Goal: Task Accomplishment & Management: Complete application form

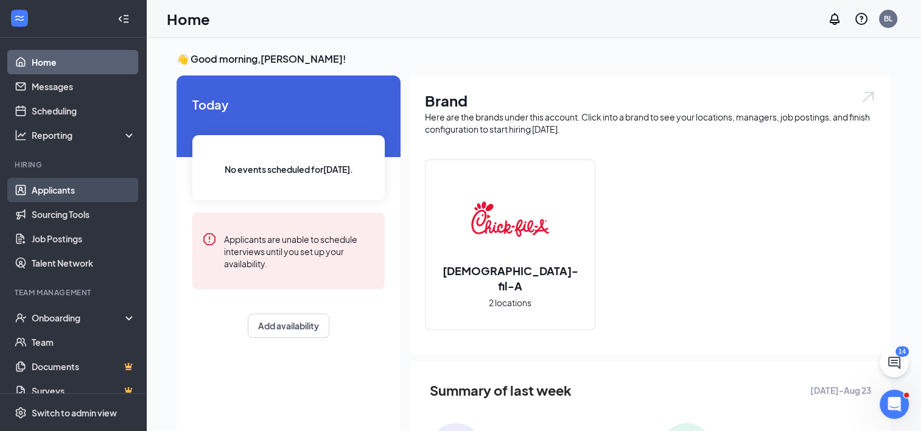
click at [55, 185] on link "Applicants" at bounding box center [84, 190] width 104 height 24
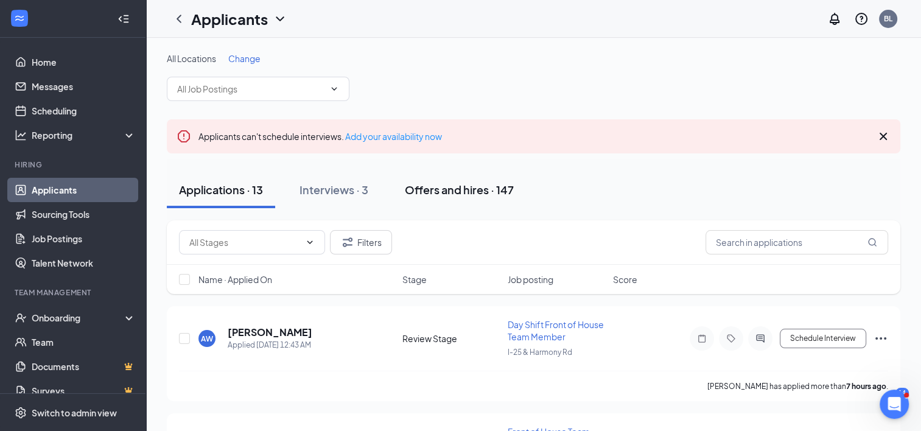
click at [454, 192] on div "Offers and hires · 147" at bounding box center [459, 189] width 109 height 15
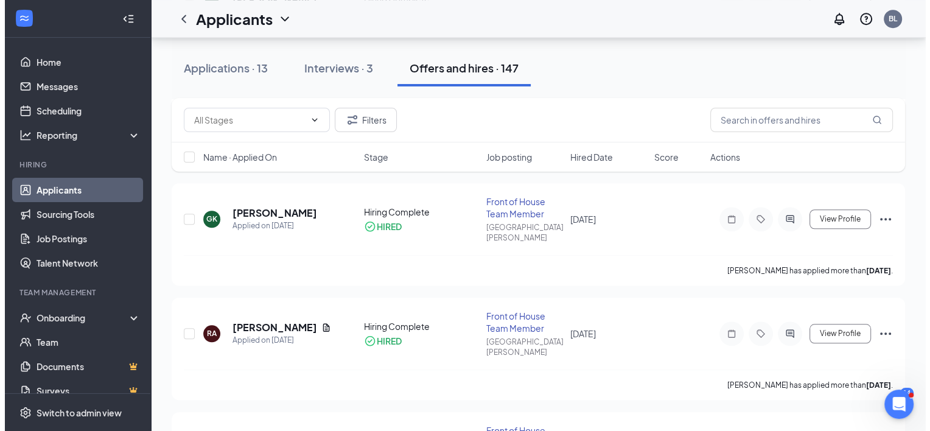
scroll to position [1039, 0]
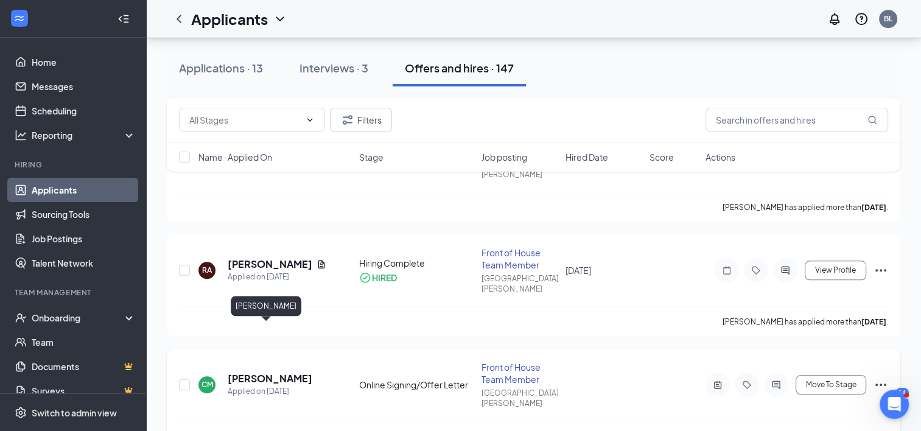
click at [265, 372] on h5 "[PERSON_NAME]" at bounding box center [270, 378] width 85 height 13
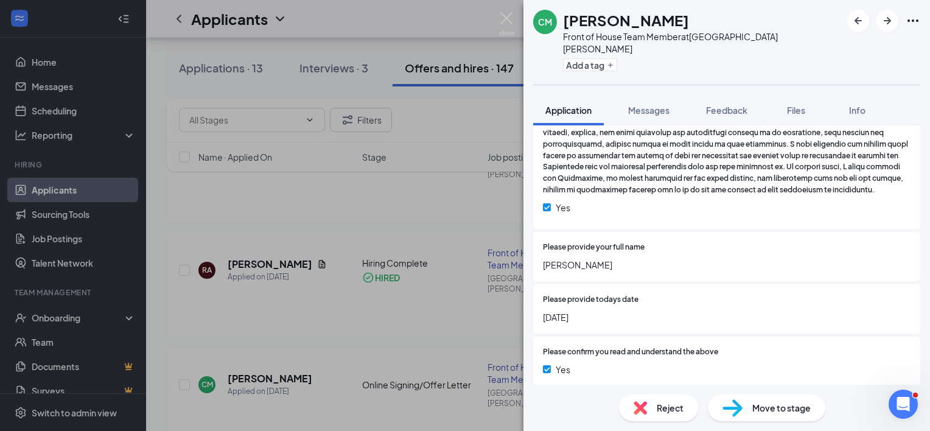
scroll to position [1989, 0]
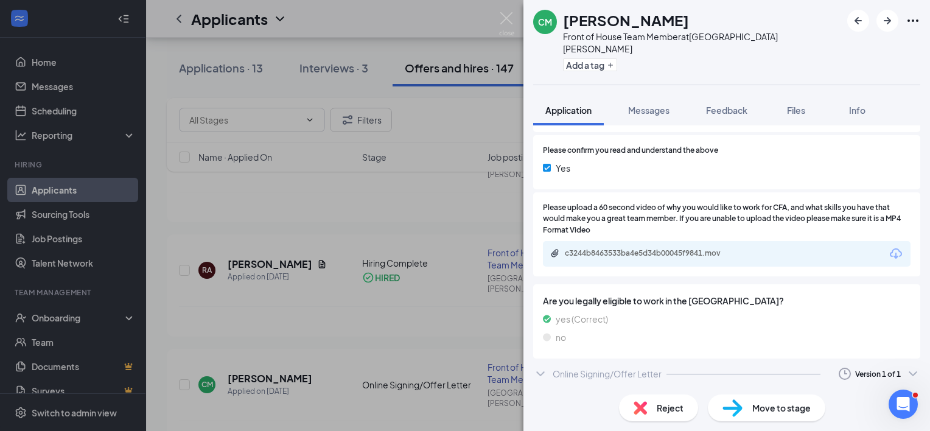
click at [639, 372] on div "Online Signing/Offer Letter" at bounding box center [606, 373] width 109 height 12
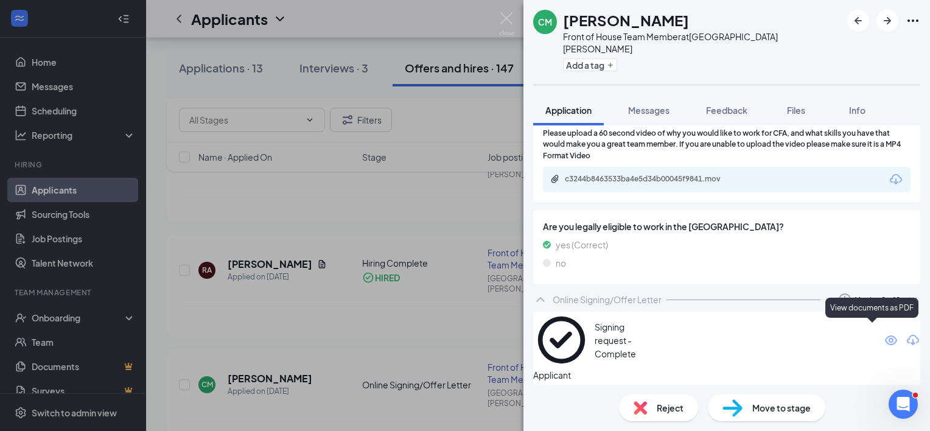
click at [883, 333] on icon "Eye" at bounding box center [890, 340] width 15 height 15
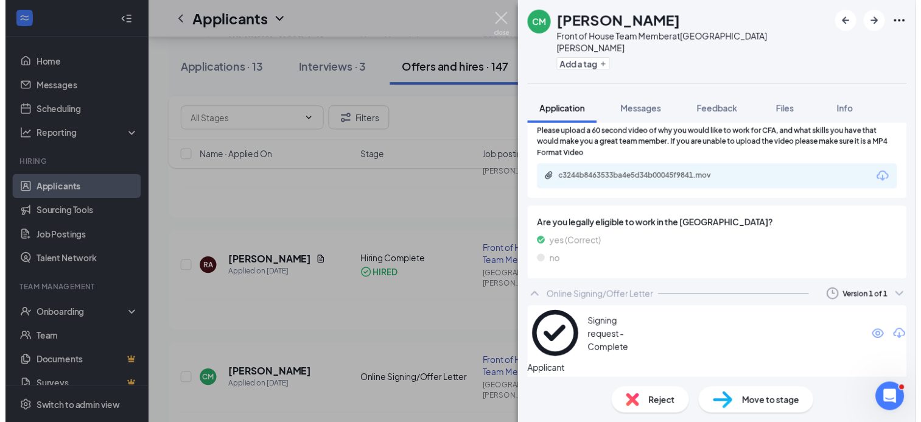
scroll to position [2058, 0]
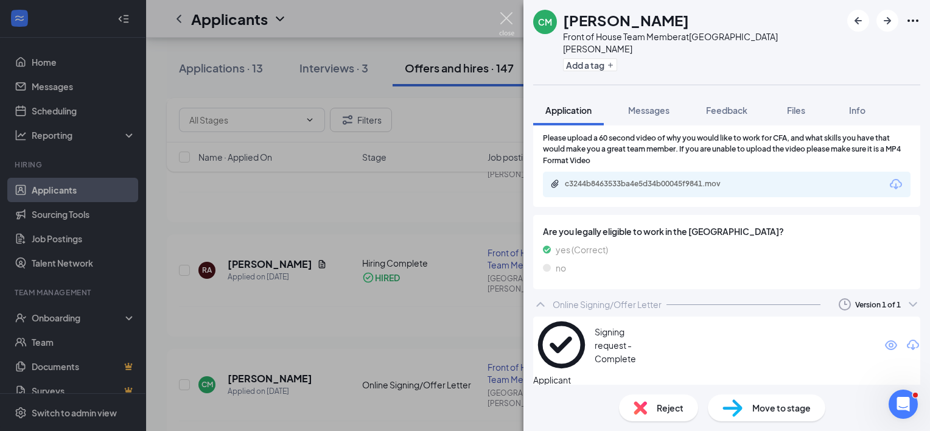
click at [508, 16] on img at bounding box center [506, 24] width 15 height 24
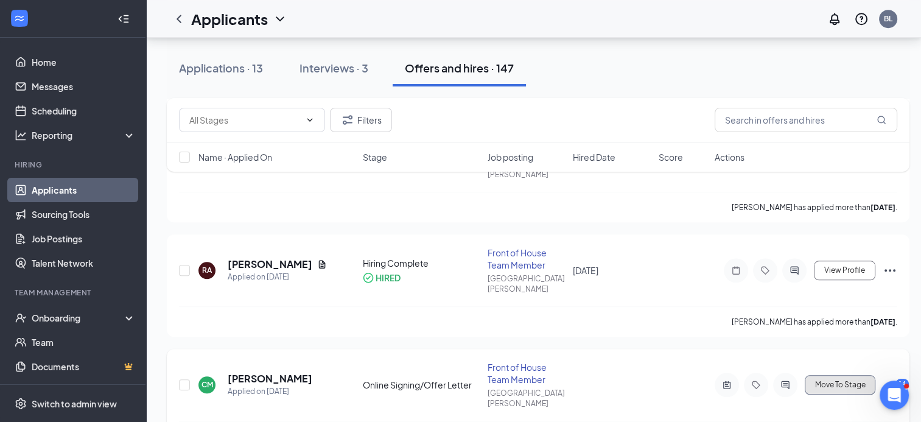
click at [840, 380] on span "Move To Stage" at bounding box center [840, 384] width 51 height 9
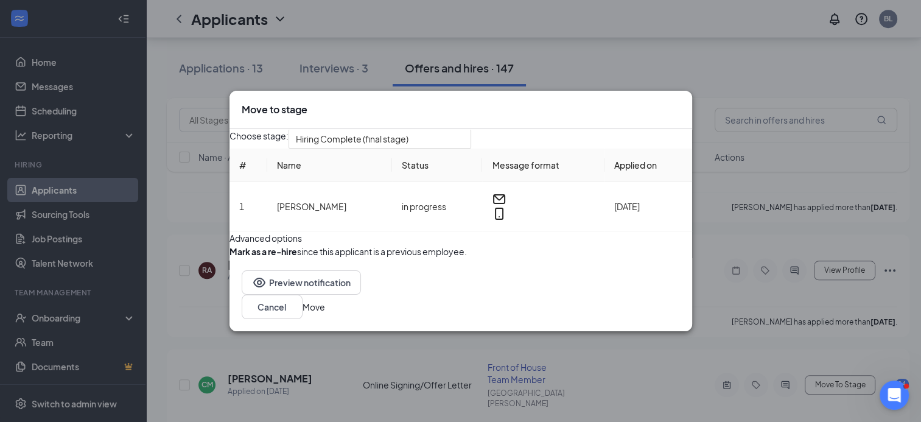
click at [325, 313] on button "Move" at bounding box center [313, 306] width 23 height 13
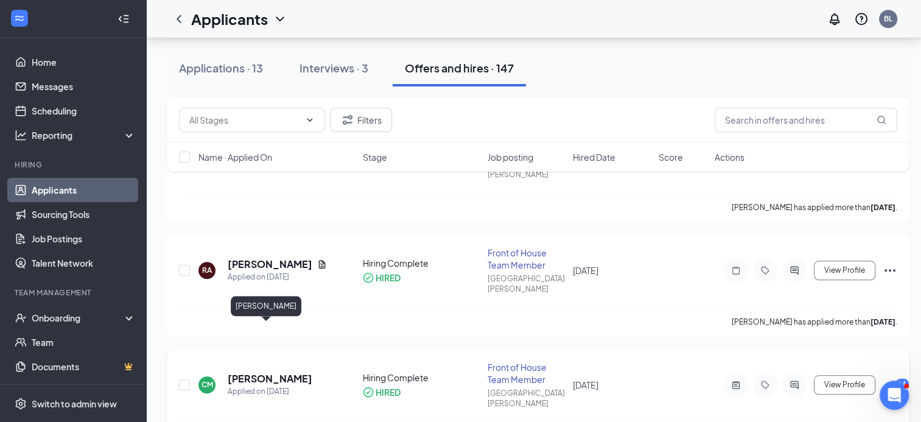
click at [263, 372] on h5 "[PERSON_NAME]" at bounding box center [270, 378] width 85 height 13
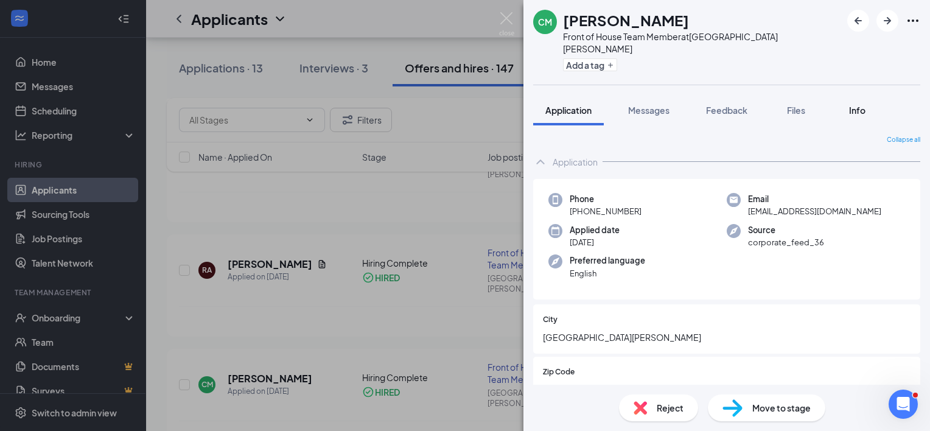
click at [857, 105] on span "Info" at bounding box center [857, 110] width 16 height 11
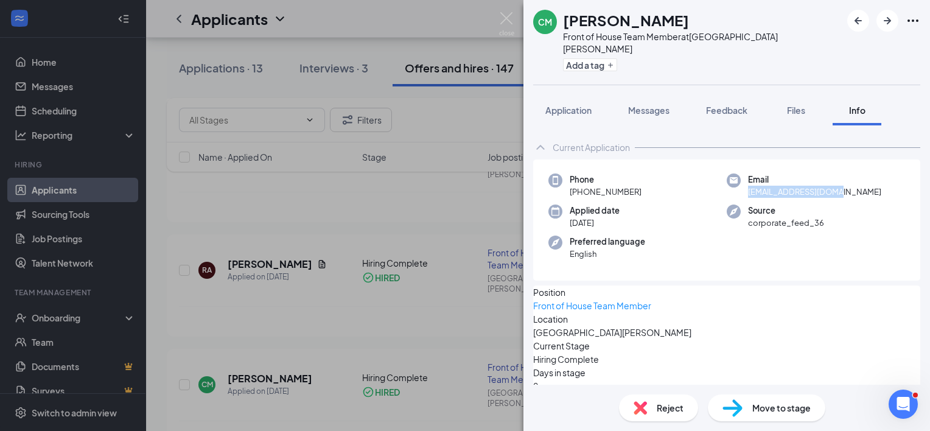
drag, startPoint x: 836, startPoint y: 178, endPoint x: 742, endPoint y: 186, distance: 94.0
click at [742, 186] on div "Email colbyminer@gmail.com" at bounding box center [815, 185] width 178 height 25
copy span "[EMAIL_ADDRESS][DOMAIN_NAME]"
drag, startPoint x: 639, startPoint y: 178, endPoint x: 579, endPoint y: 182, distance: 61.0
click at [579, 182] on div "Phone +1 (970) 844-6523" at bounding box center [637, 185] width 178 height 25
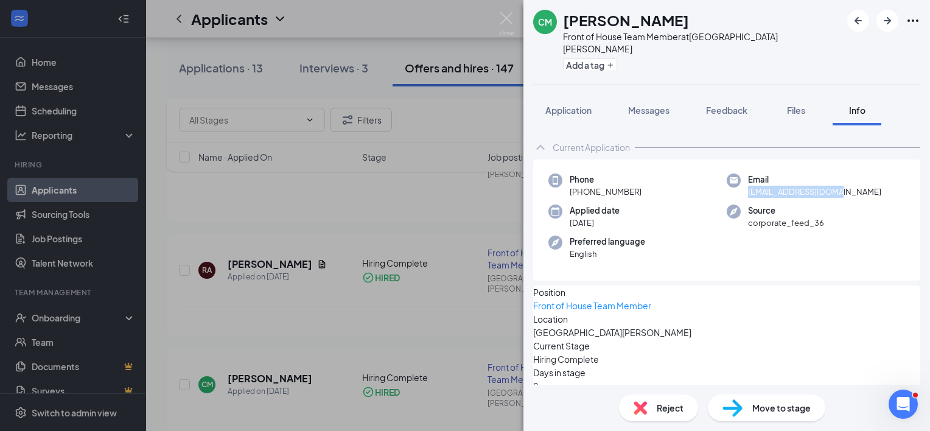
copy span "[PHONE_NUMBER]"
click at [506, 17] on img at bounding box center [506, 24] width 15 height 24
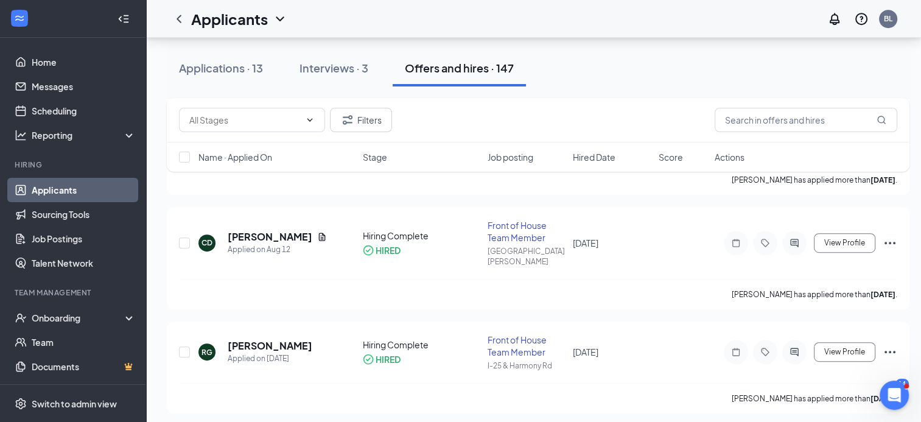
scroll to position [622, 0]
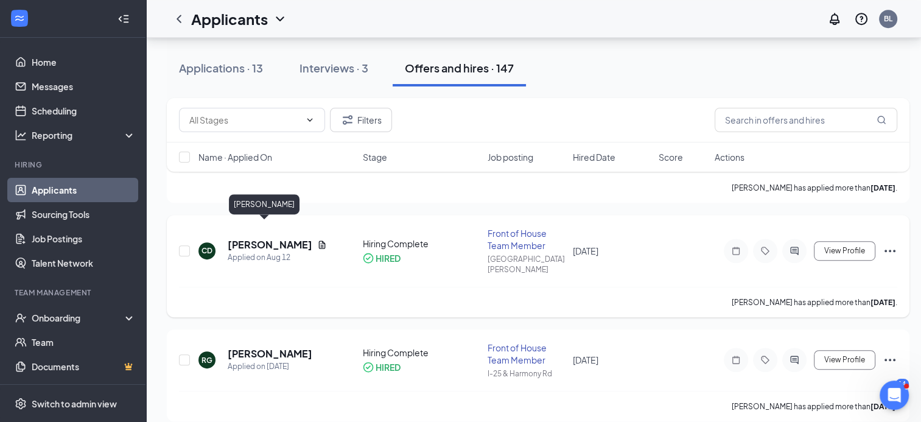
click at [262, 238] on h5 "[PERSON_NAME]" at bounding box center [270, 244] width 85 height 13
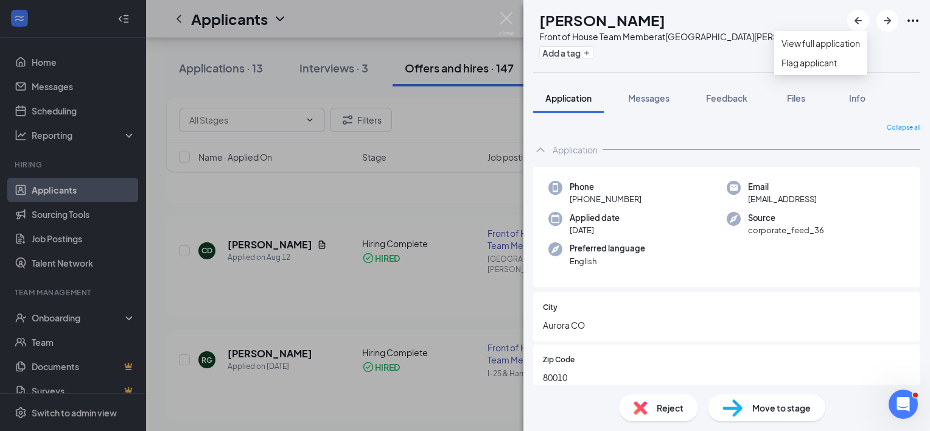
click at [915, 22] on icon "Ellipses" at bounding box center [912, 20] width 15 height 15
click at [817, 14] on div "CD Chris Diaz Front of House Team Member at Fort Collins Add a tag" at bounding box center [726, 36] width 406 height 72
click at [506, 17] on img at bounding box center [506, 24] width 15 height 24
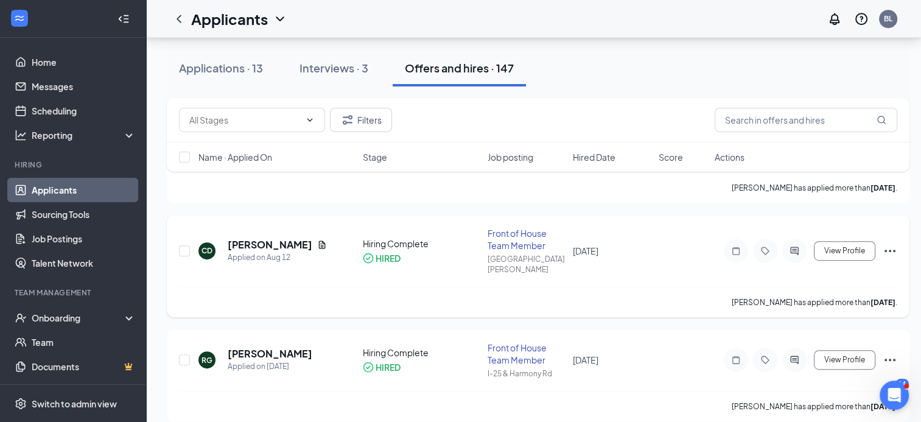
click at [891, 243] on icon "Ellipses" at bounding box center [889, 250] width 15 height 15
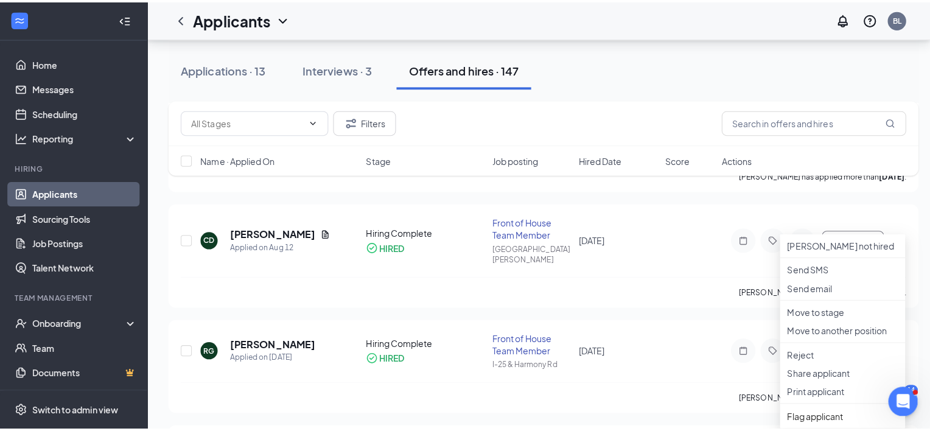
scroll to position [635, 0]
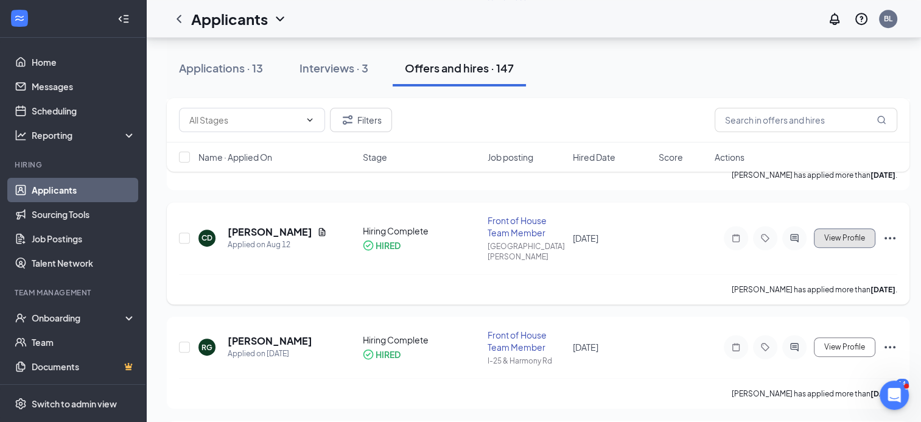
click at [847, 228] on button "View Profile" at bounding box center [843, 237] width 61 height 19
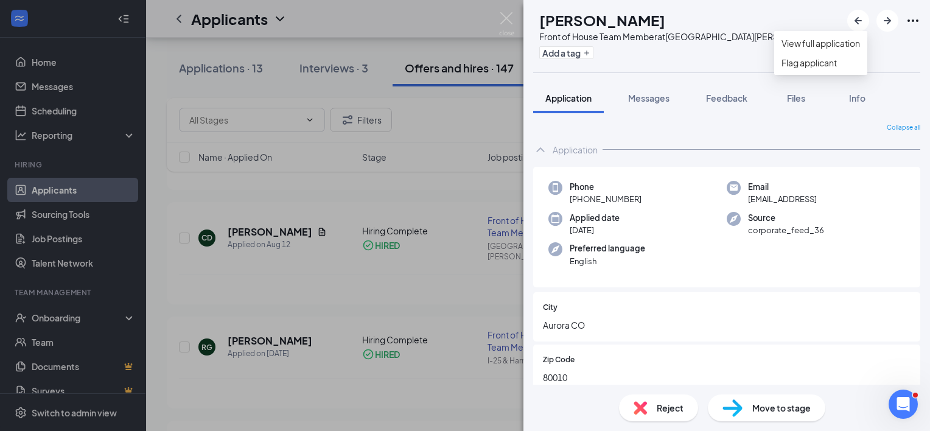
click at [913, 19] on icon "Ellipses" at bounding box center [912, 20] width 11 height 2
click at [849, 46] on link "View full application" at bounding box center [820, 43] width 78 height 13
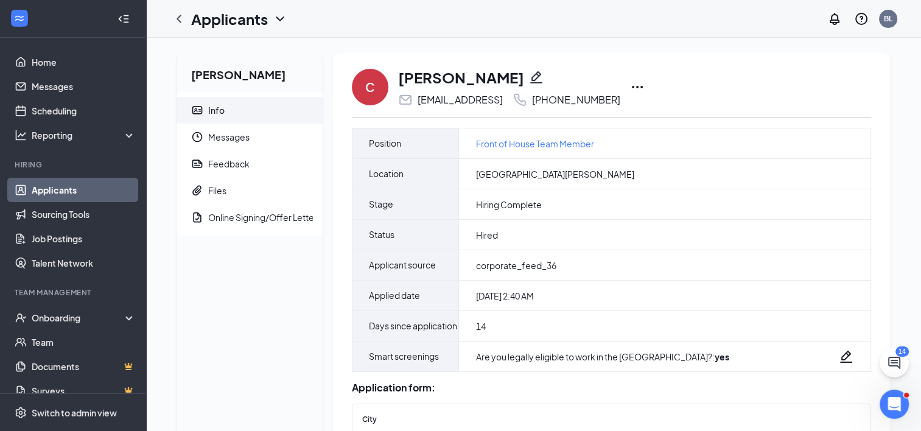
click at [644, 86] on icon "Ellipses" at bounding box center [637, 87] width 15 height 15
click at [747, 74] on div "C [PERSON_NAME] [EMAIL_ADDRESS] [PHONE_NUMBER] Mark not hired Send SMS Send ema…" at bounding box center [611, 87] width 519 height 40
click at [530, 75] on icon "Pencil" at bounding box center [536, 77] width 12 height 12
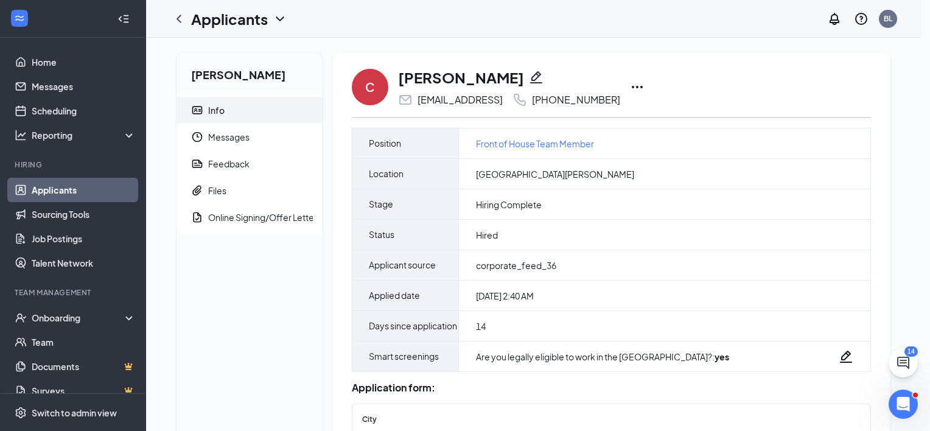
type input "[PHONE_NUMBER]"
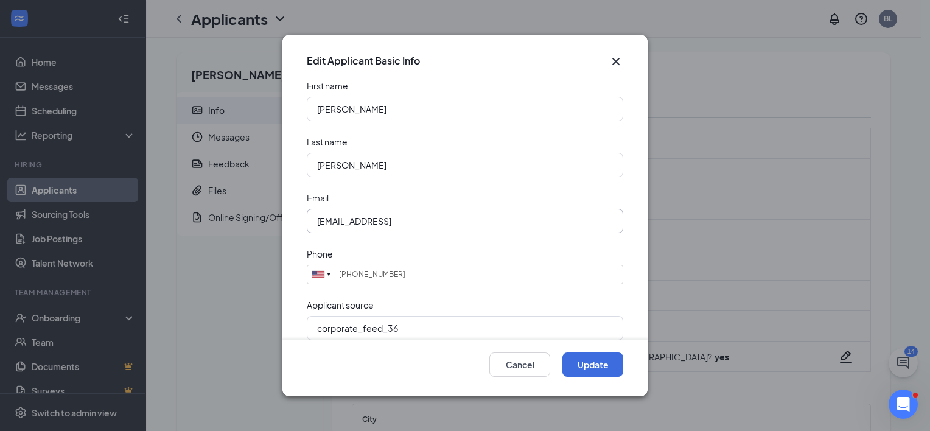
click at [425, 221] on input "[EMAIL_ADDRESS]" at bounding box center [465, 221] width 316 height 24
type input "[EMAIL_ADDRESS][DOMAIN_NAME]"
click at [600, 360] on button "Update" at bounding box center [592, 364] width 61 height 24
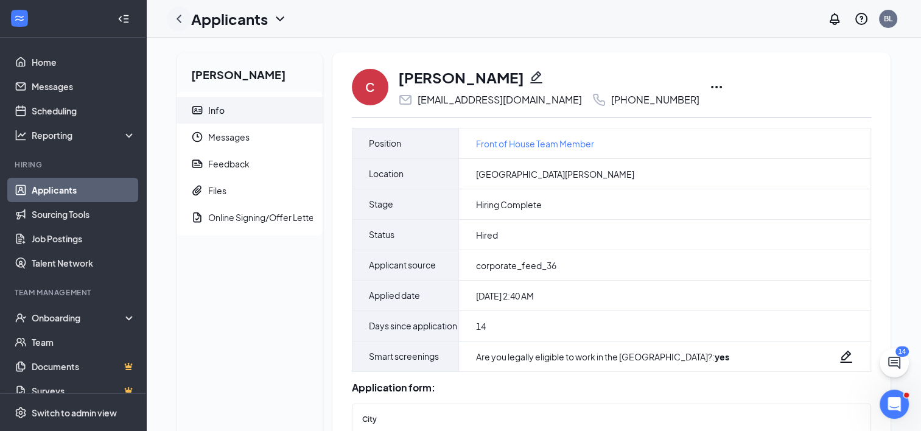
click at [185, 17] on icon "ChevronLeft" at bounding box center [179, 19] width 15 height 15
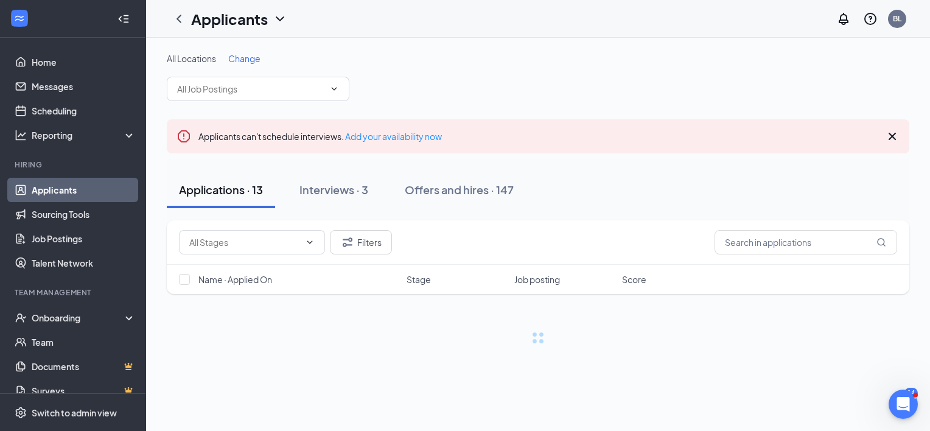
click at [66, 187] on link "Applicants" at bounding box center [84, 190] width 104 height 24
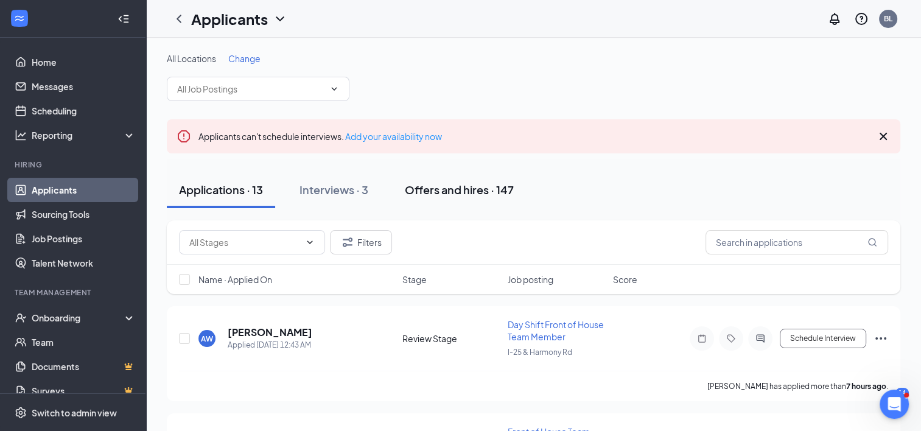
click at [470, 193] on div "Offers and hires · 147" at bounding box center [459, 189] width 109 height 15
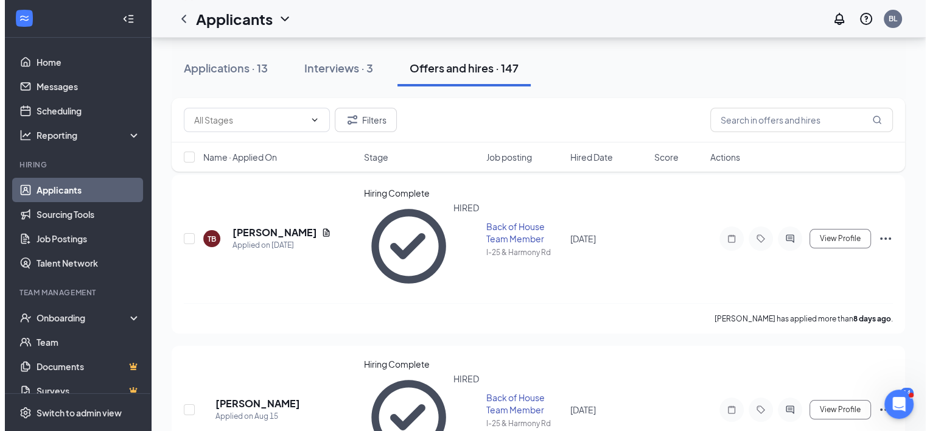
scroll to position [131, 0]
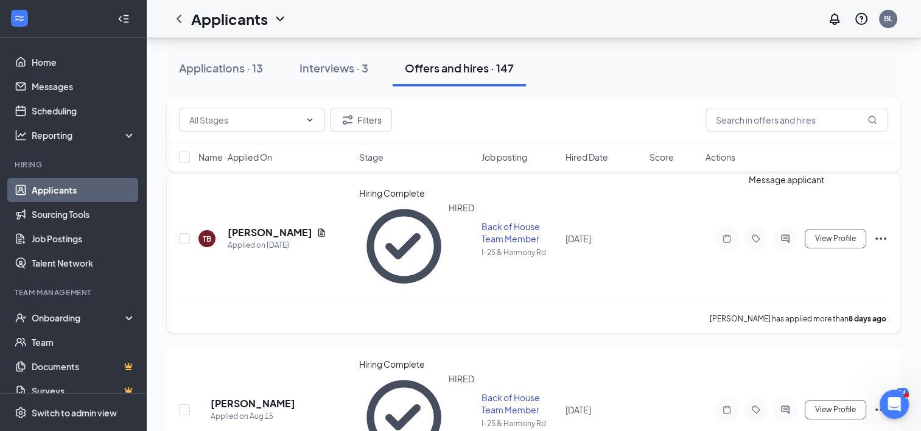
click at [788, 235] on icon "ActiveChat" at bounding box center [785, 239] width 8 height 8
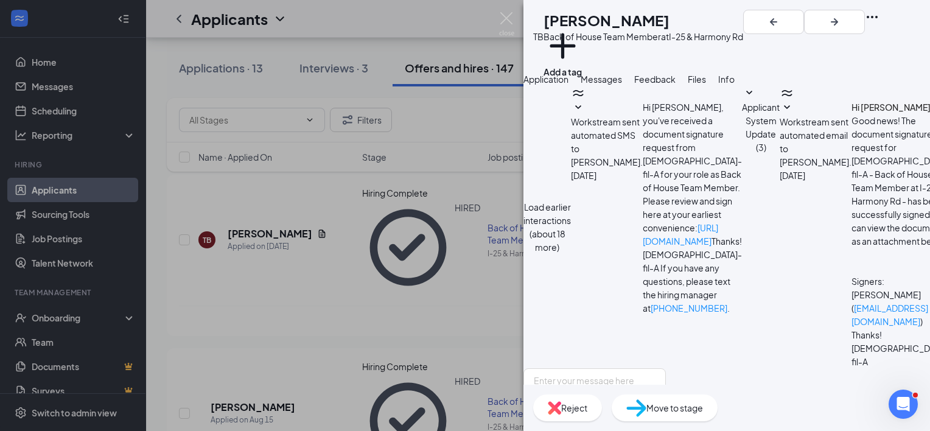
scroll to position [460, 0]
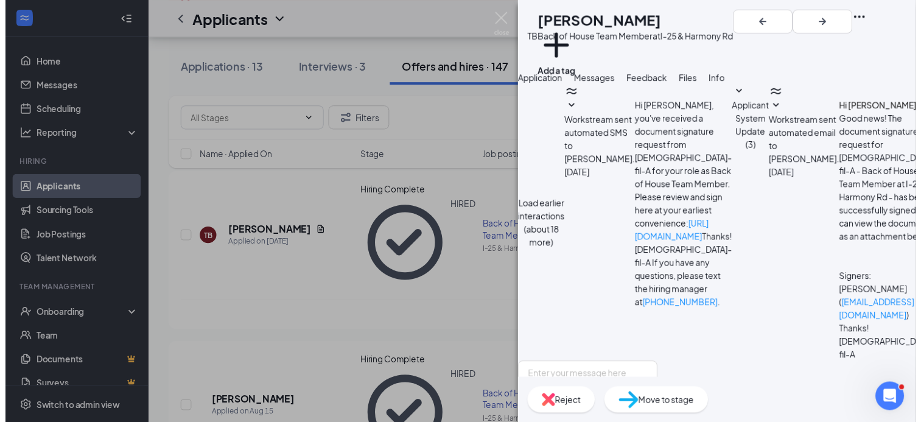
scroll to position [345, 0]
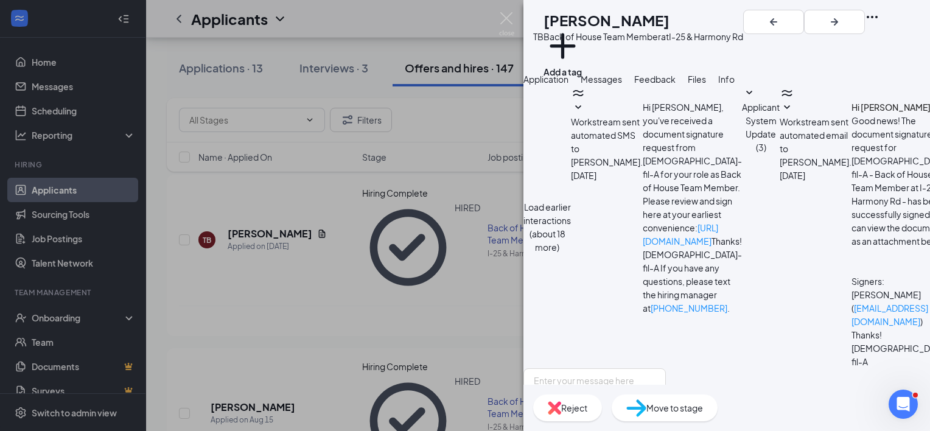
drag, startPoint x: 613, startPoint y: 150, endPoint x: 818, endPoint y: 212, distance: 213.6
copy span "“Welcome Aboard! You will receive three separate emails: Onboard paperwork (Wel…"
click at [496, 14] on div "TB [PERSON_NAME] Back of House Team Member at I-25 & Harmony Rd Add a tag Appli…" at bounding box center [465, 215] width 930 height 431
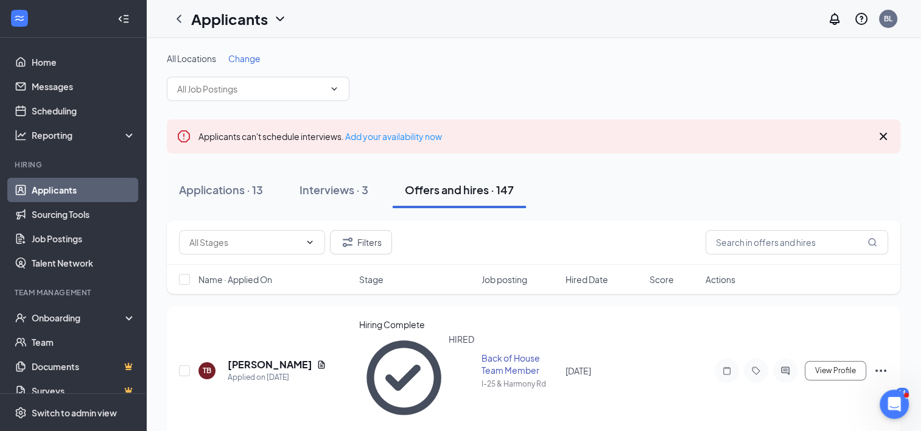
click at [456, 190] on div "Offers and hires · 147" at bounding box center [459, 189] width 109 height 15
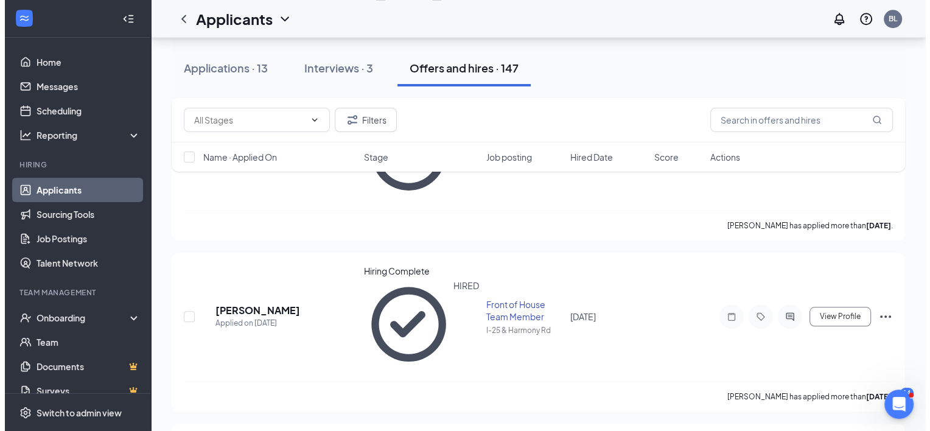
scroll to position [1080, 0]
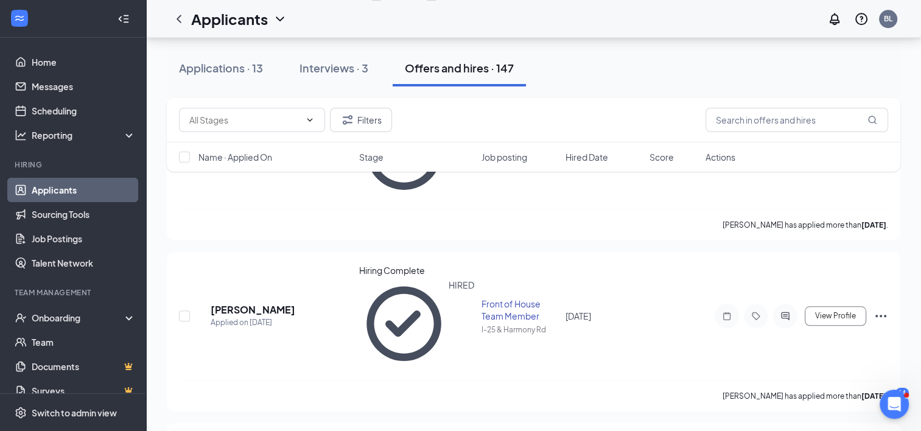
drag, startPoint x: 536, startPoint y: 260, endPoint x: 786, endPoint y: 294, distance: 252.4
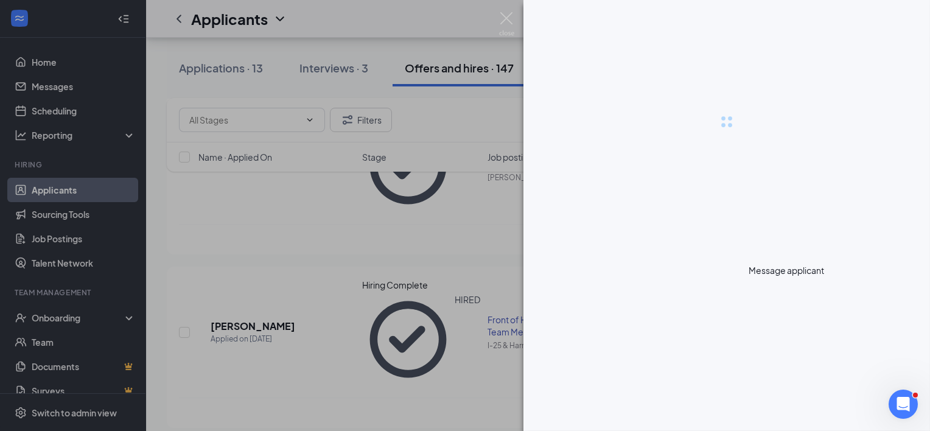
click at [786, 294] on div at bounding box center [465, 215] width 930 height 431
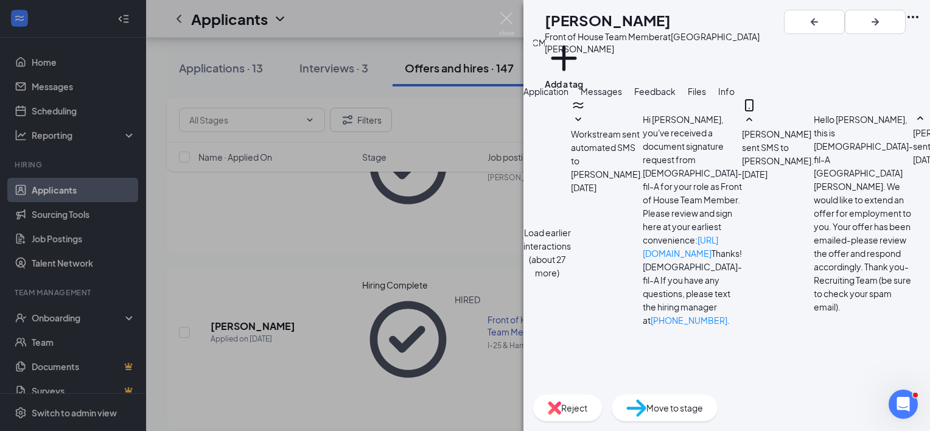
scroll to position [329, 0]
paste textarea "“Welcome Aboard! You will receive three separate emails: Onboard paperwork (Wel…"
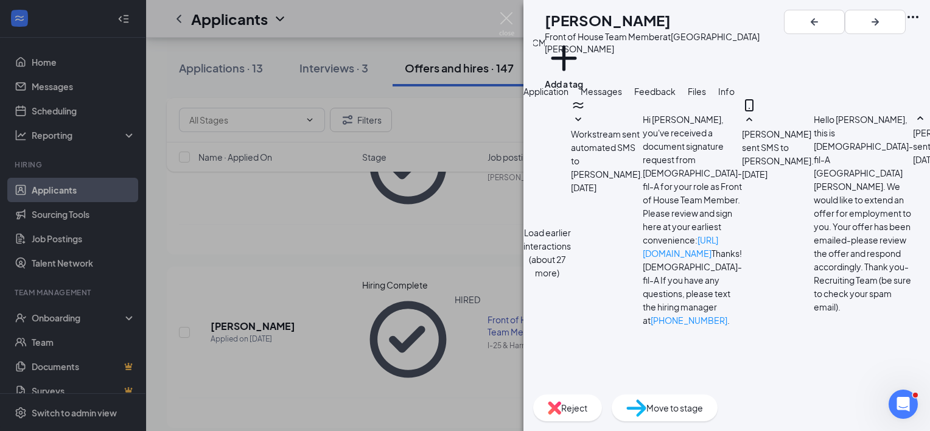
type textarea "“Welcome Aboard! You will receive three separate emails: Onboard paperwork (Wel…"
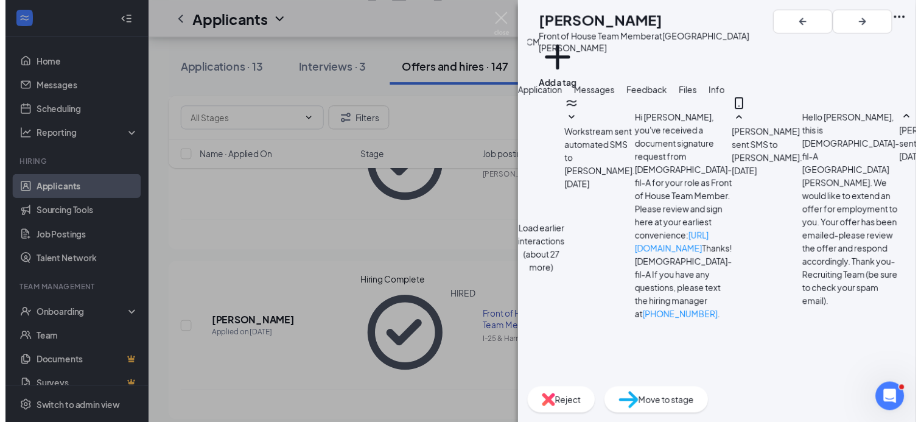
scroll to position [501, 0]
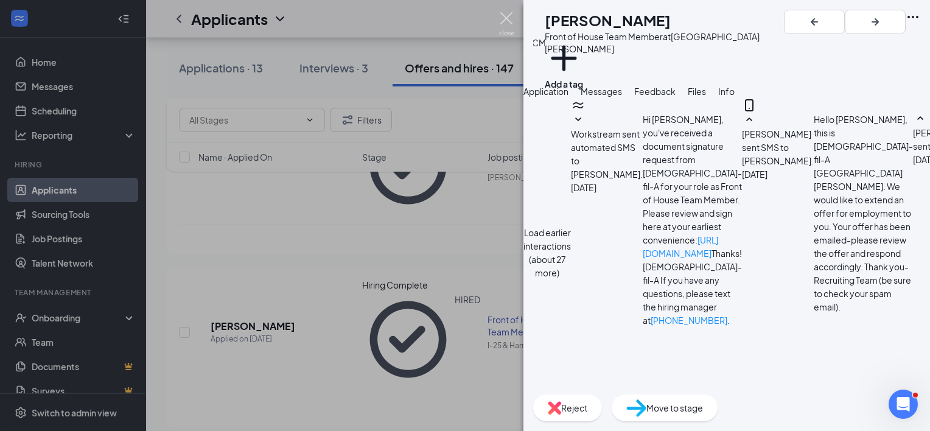
click at [508, 13] on img at bounding box center [506, 24] width 15 height 24
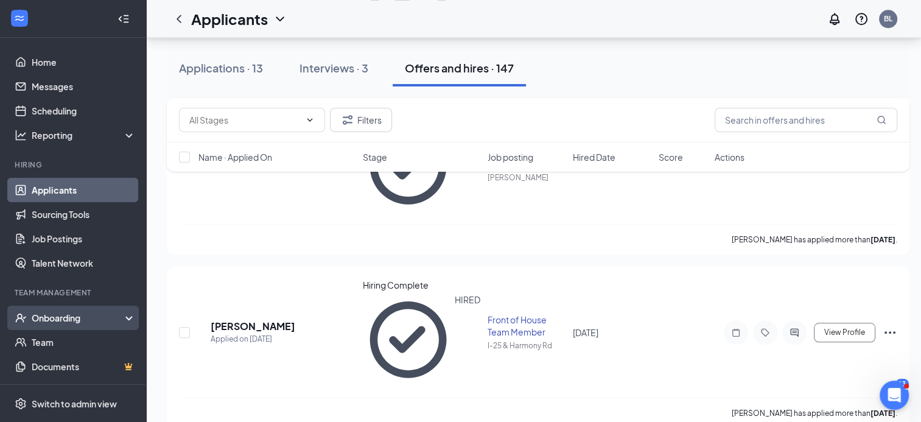
click at [58, 309] on div "Onboarding" at bounding box center [73, 317] width 146 height 24
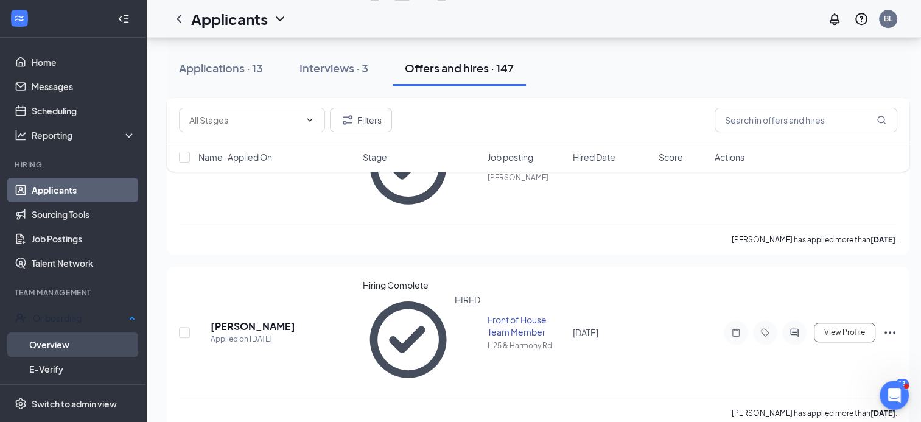
click at [69, 346] on link "Overview" at bounding box center [82, 344] width 106 height 24
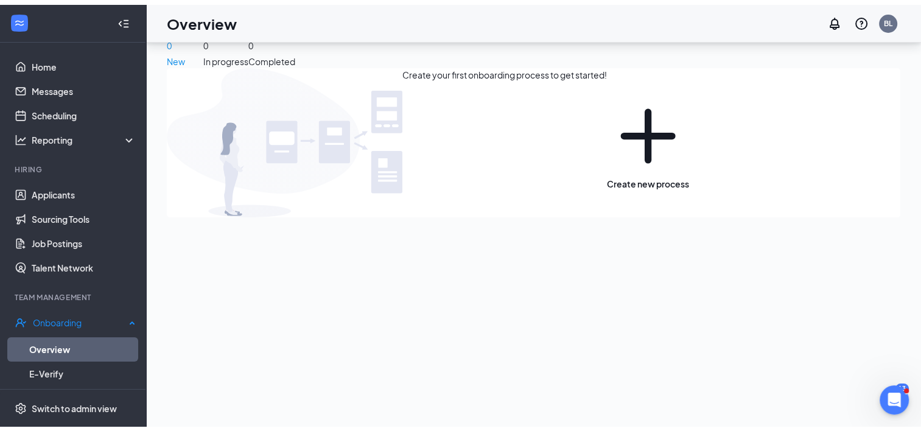
scroll to position [55, 0]
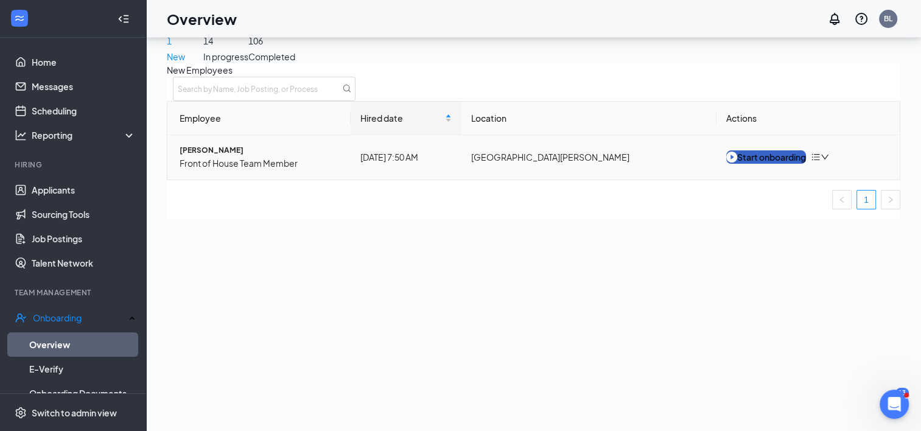
click at [784, 164] on div "Start onboarding" at bounding box center [766, 156] width 80 height 13
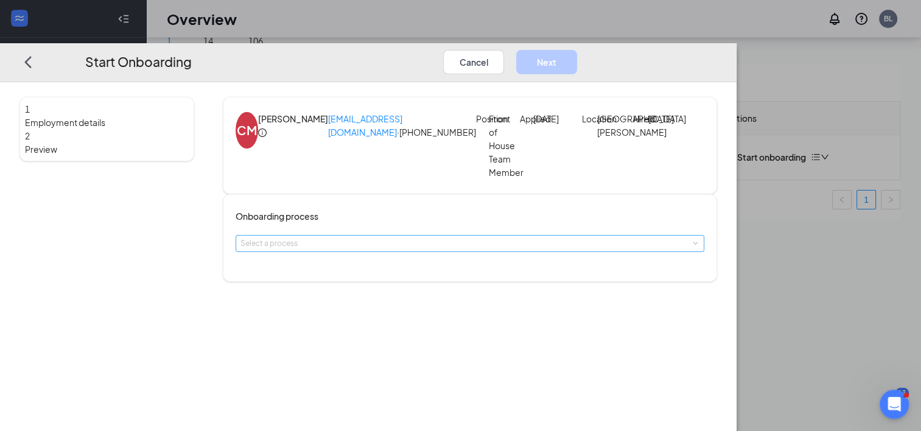
click at [378, 249] on div "Select a process" at bounding box center [466, 243] width 453 height 12
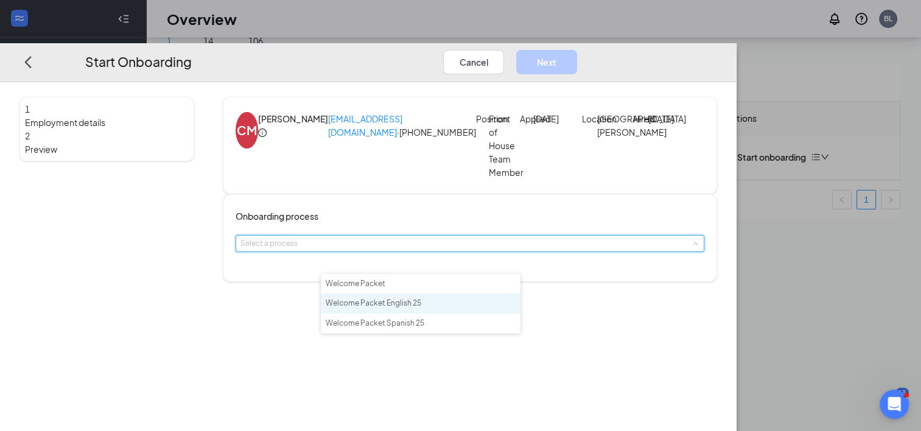
click at [416, 303] on span "Welcome Packet English 25" at bounding box center [374, 302] width 96 height 9
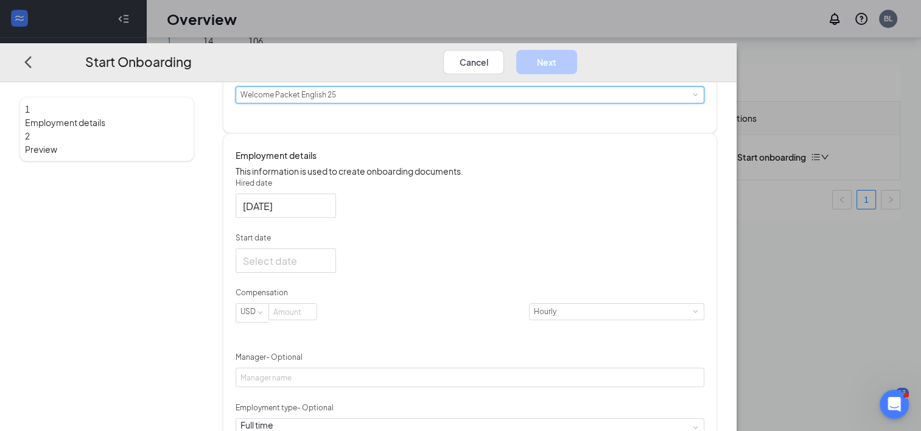
scroll to position [153, 0]
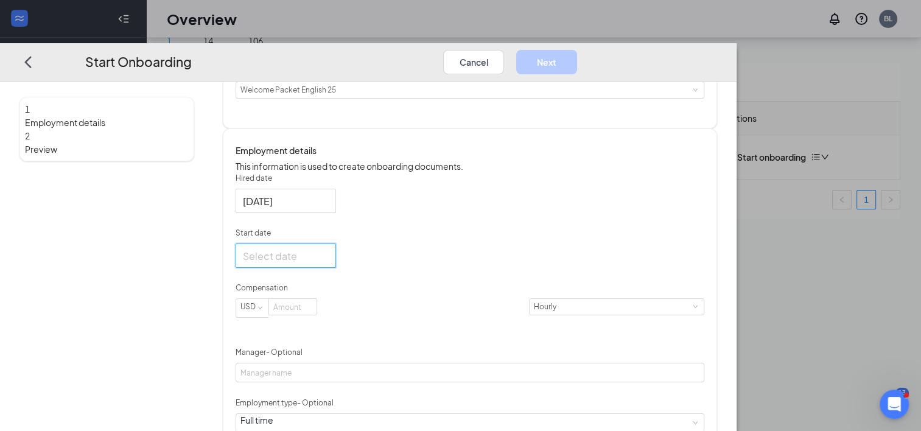
click at [326, 263] on input "Start date" at bounding box center [284, 255] width 83 height 15
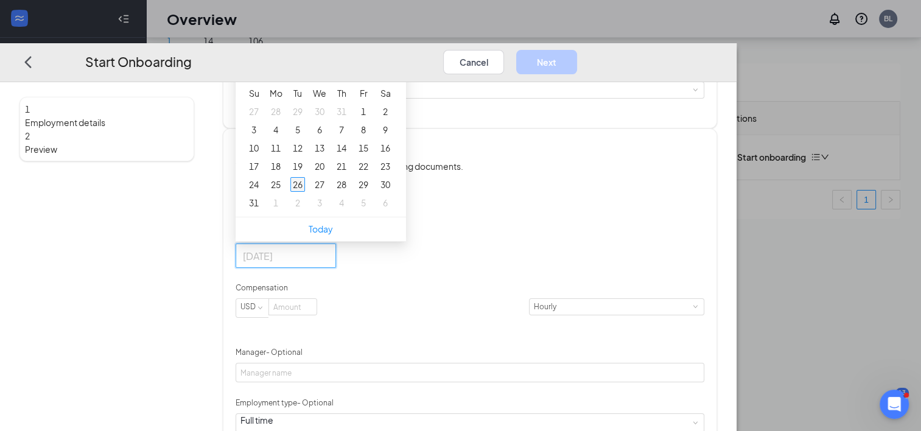
type input "[DATE]"
click at [305, 192] on div "26" at bounding box center [297, 184] width 15 height 15
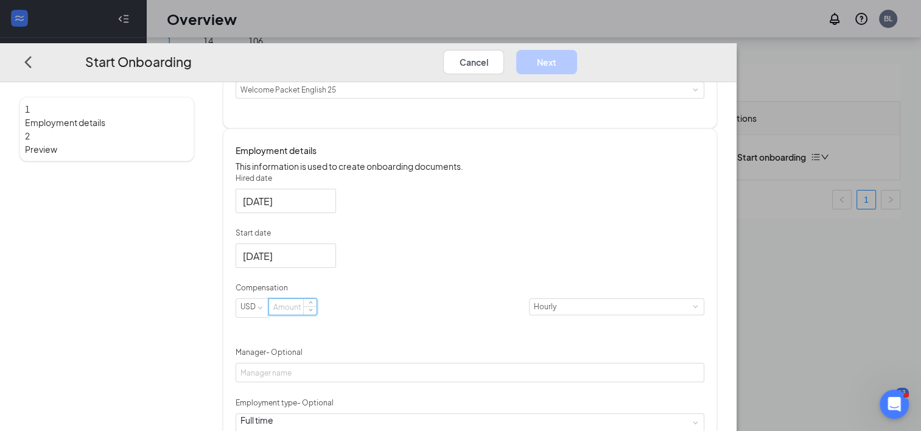
click at [316, 315] on input at bounding box center [292, 307] width 47 height 16
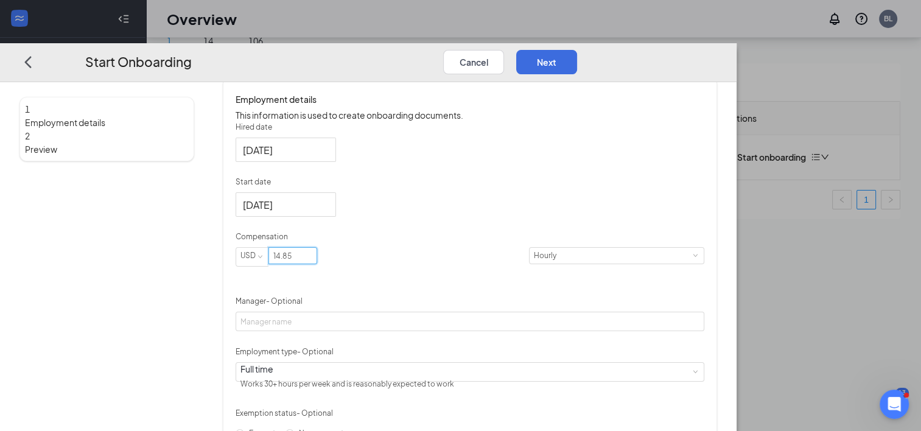
scroll to position [204, 0]
type input "14.85"
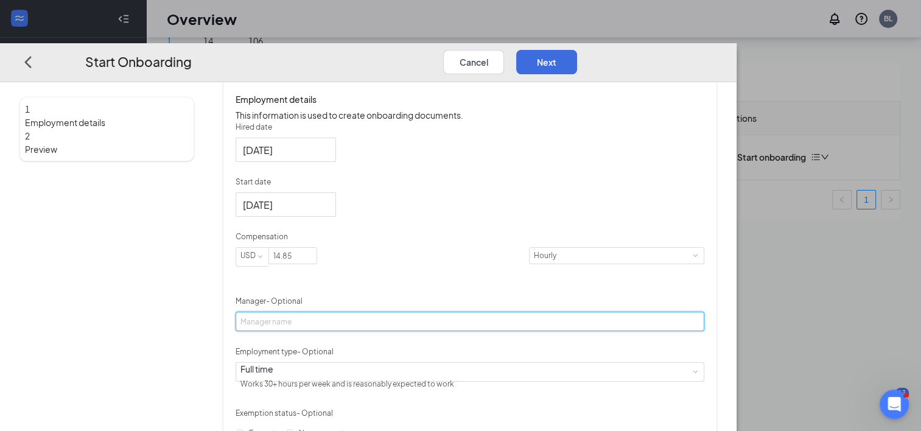
click at [343, 331] on input "Manager - Optional" at bounding box center [469, 321] width 468 height 19
type input "[PERSON_NAME]"
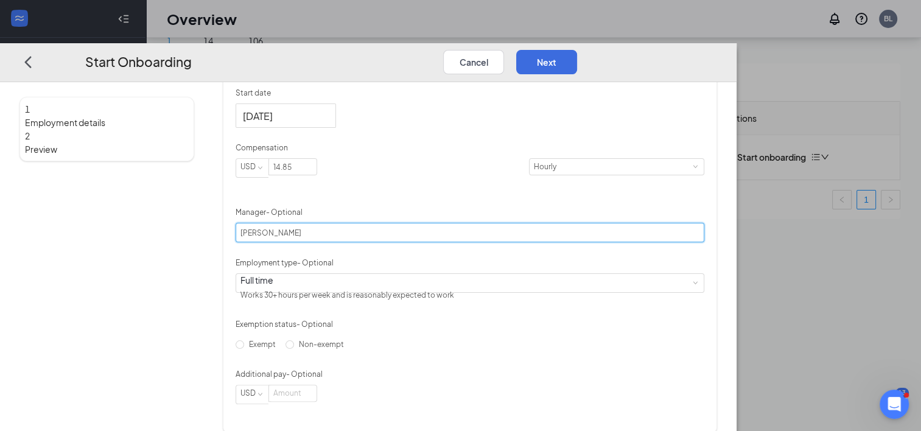
scroll to position [294, 0]
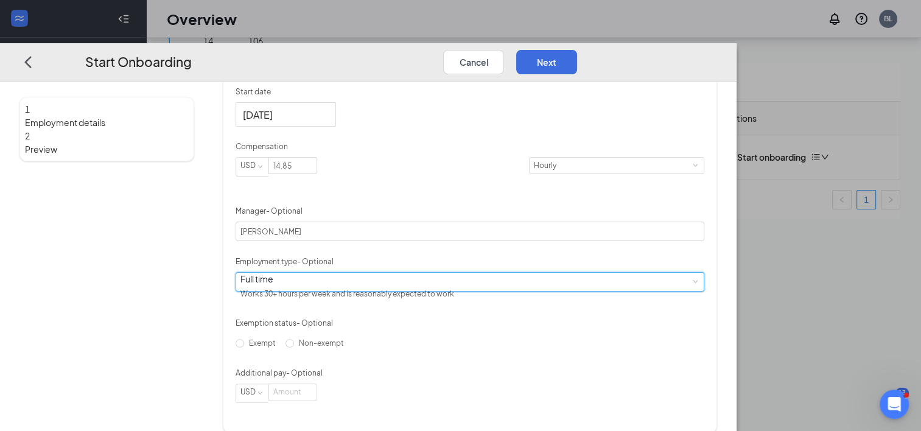
click at [431, 291] on div "Full time Works 30+ hours per week and is reasonably expected to work" at bounding box center [469, 282] width 459 height 18
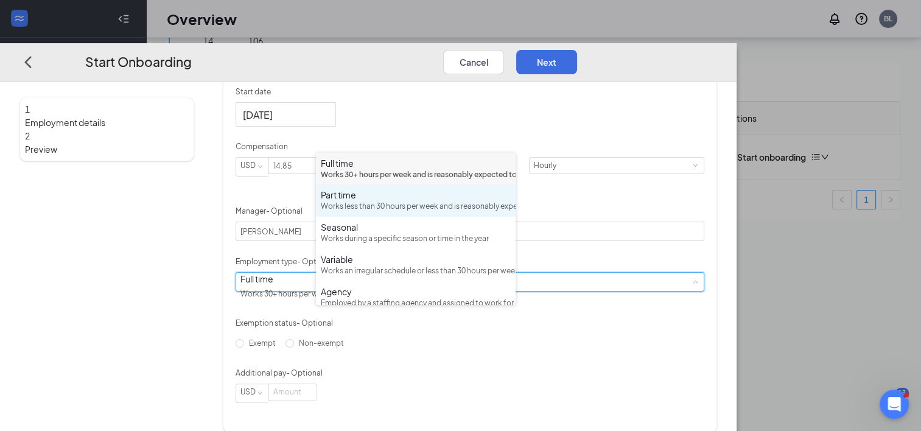
click at [386, 201] on div "Part time" at bounding box center [416, 195] width 190 height 12
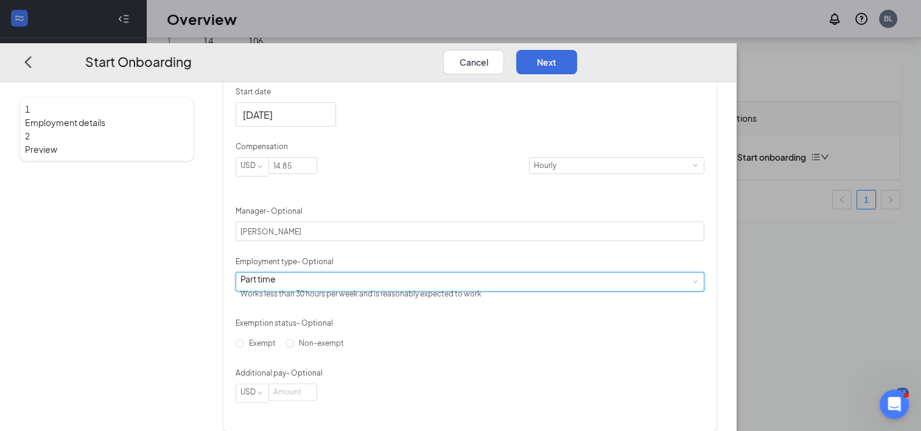
scroll to position [350, 0]
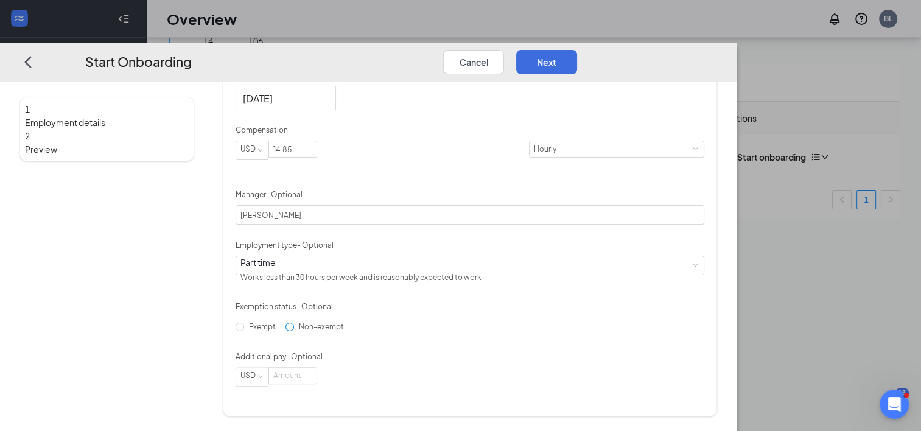
click at [294, 331] on input "Non-exempt" at bounding box center [289, 326] width 9 height 9
radio input "true"
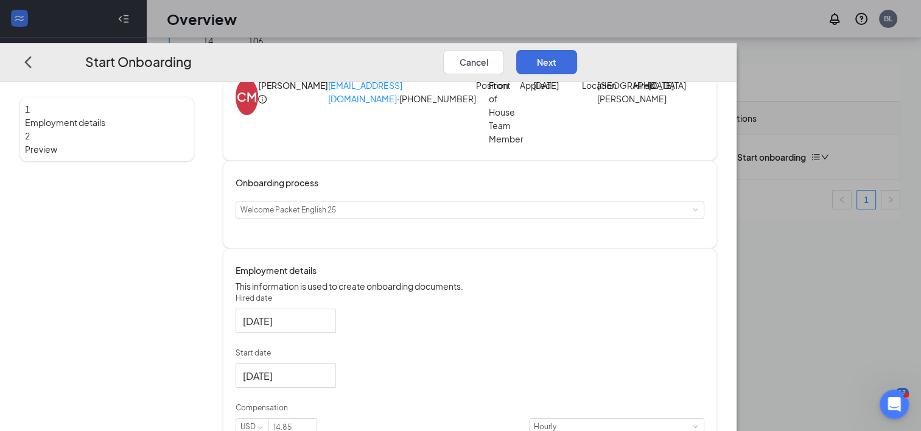
scroll to position [32, 0]
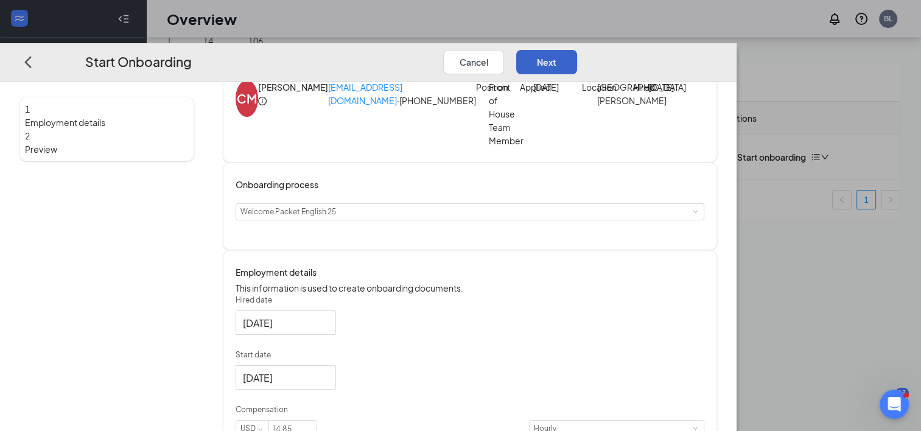
click at [577, 49] on button "Next" at bounding box center [546, 61] width 61 height 24
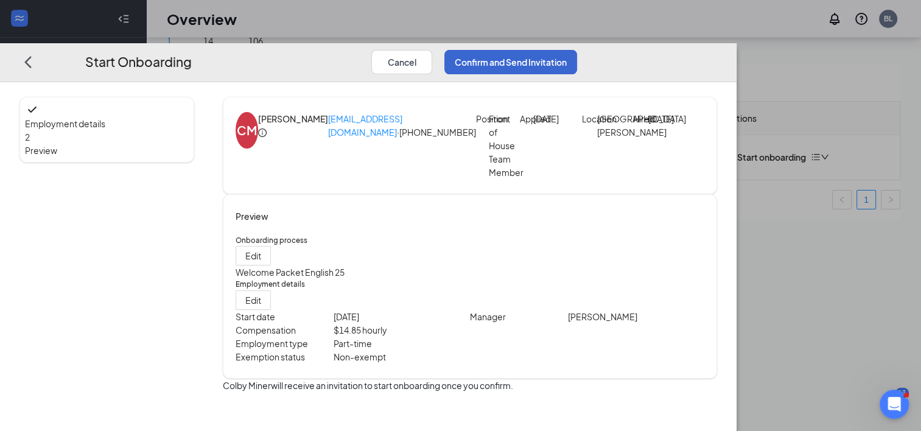
scroll to position [10, 0]
click at [577, 49] on button "Confirm and Send Invitation" at bounding box center [510, 61] width 133 height 24
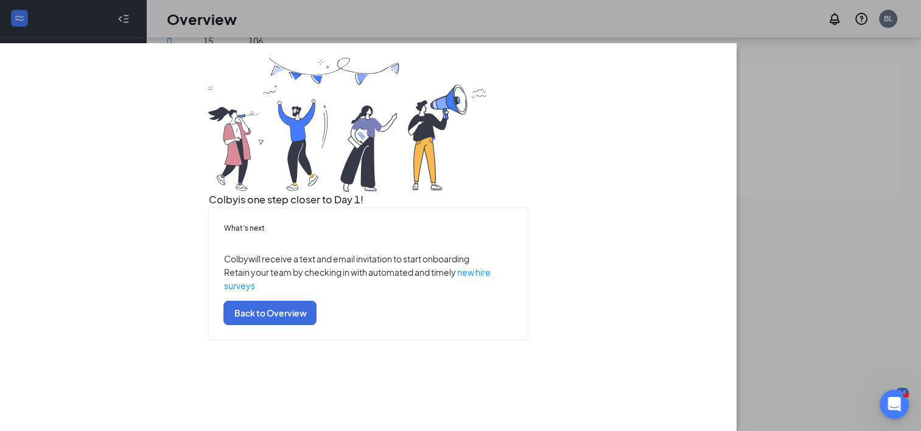
scroll to position [52, 0]
click at [316, 325] on button "Back to Overview" at bounding box center [269, 313] width 93 height 24
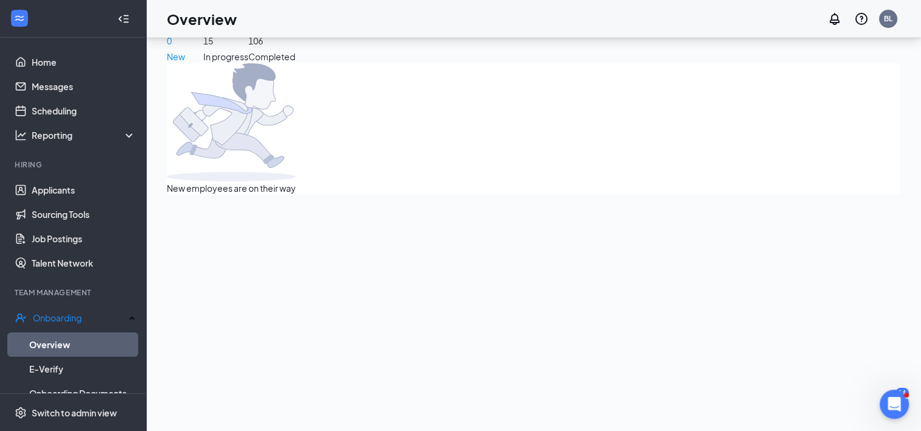
scroll to position [0, 0]
click at [80, 338] on link "Overview" at bounding box center [82, 344] width 106 height 24
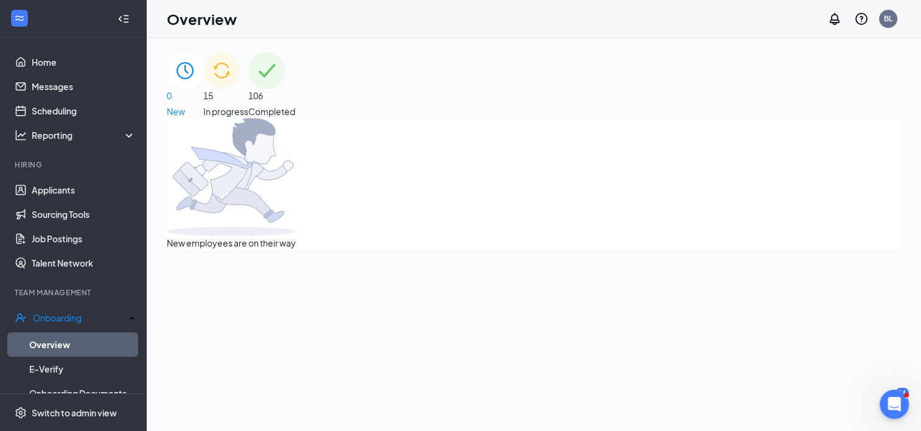
click at [248, 92] on span "15" at bounding box center [225, 95] width 45 height 13
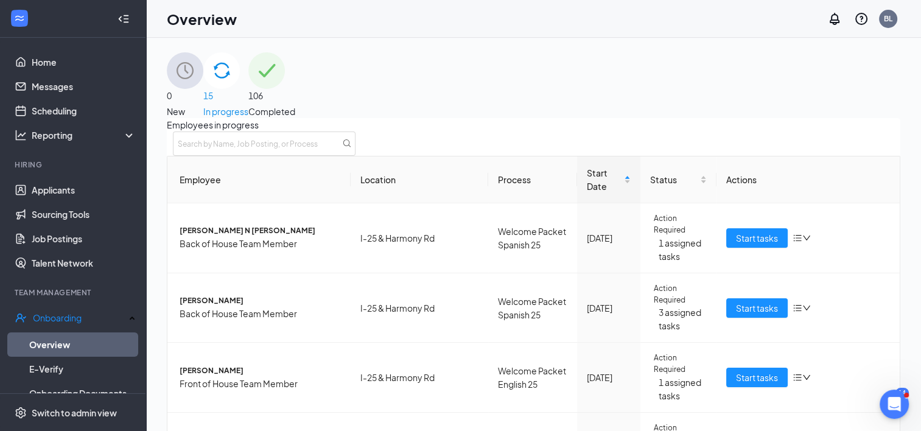
scroll to position [425, 0]
